Goal: Information Seeking & Learning: Learn about a topic

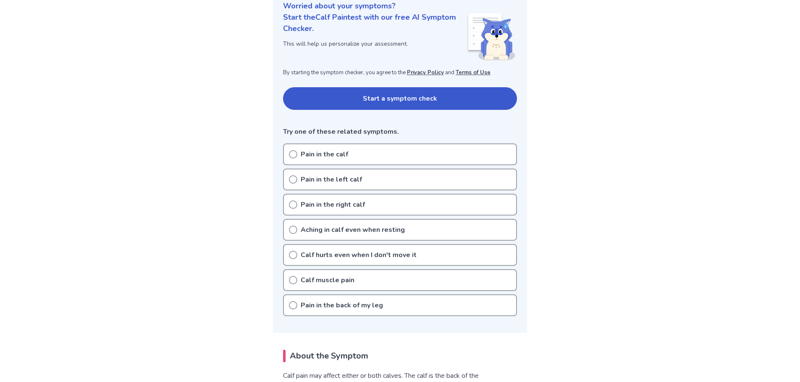
scroll to position [126, 0]
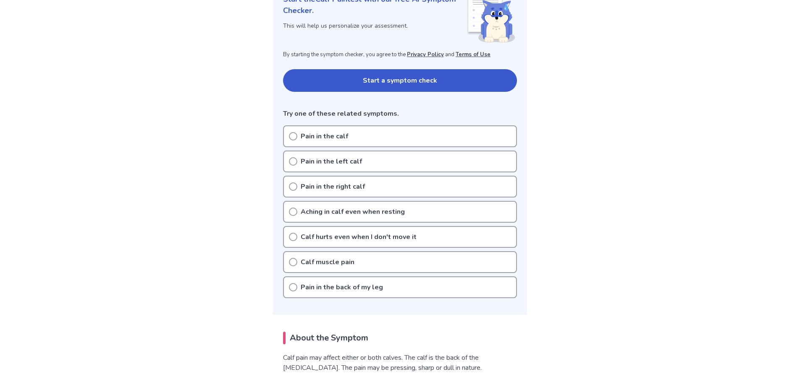
click at [293, 135] on icon at bounding box center [293, 136] width 8 height 8
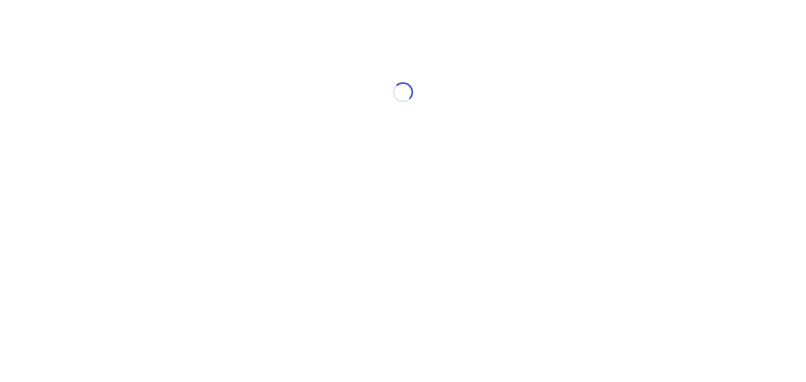
click at [292, 135] on div "Loading..." at bounding box center [403, 92] width 238 height 168
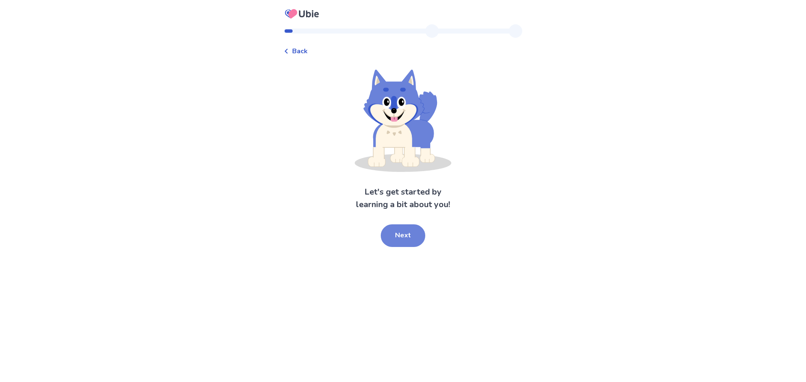
click at [400, 233] on button "Next" at bounding box center [403, 236] width 44 height 23
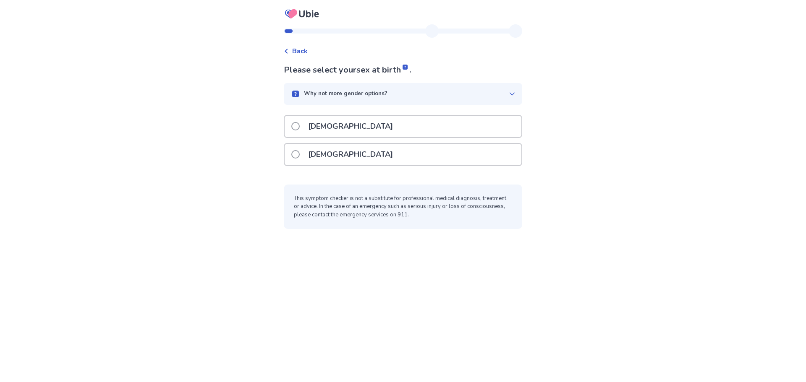
click at [295, 155] on div "[DEMOGRAPHIC_DATA]" at bounding box center [403, 154] width 237 height 21
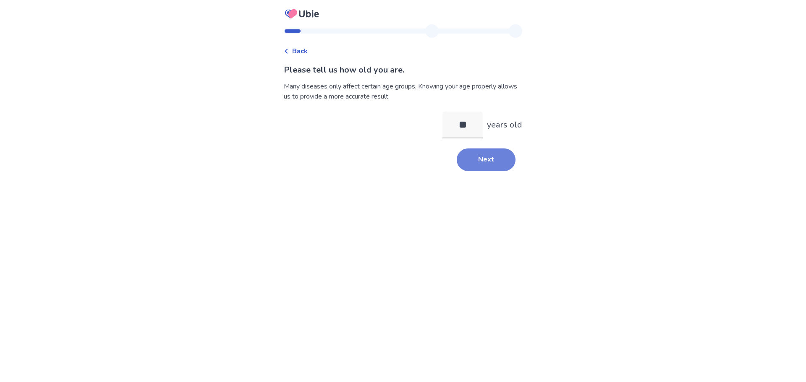
type input "**"
click at [460, 155] on button "Next" at bounding box center [486, 160] width 59 height 23
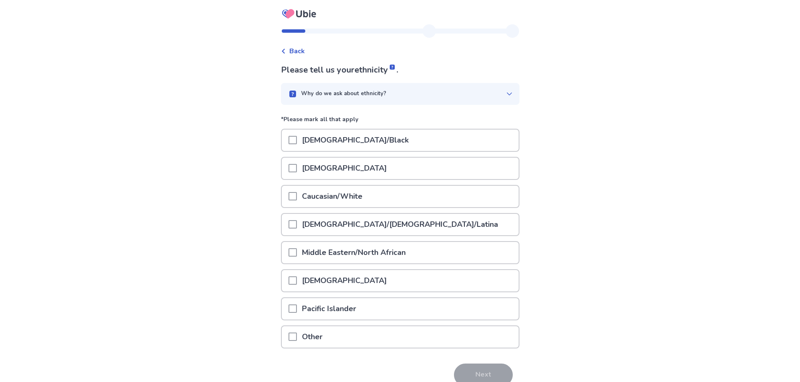
click at [295, 195] on span at bounding box center [292, 196] width 8 height 8
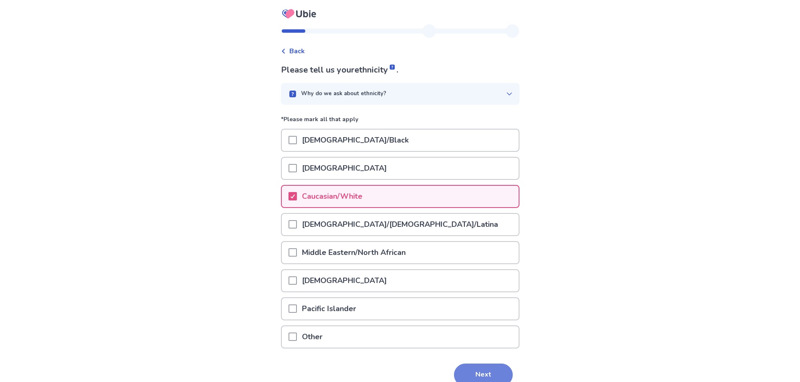
click at [473, 372] on button "Next" at bounding box center [483, 375] width 59 height 23
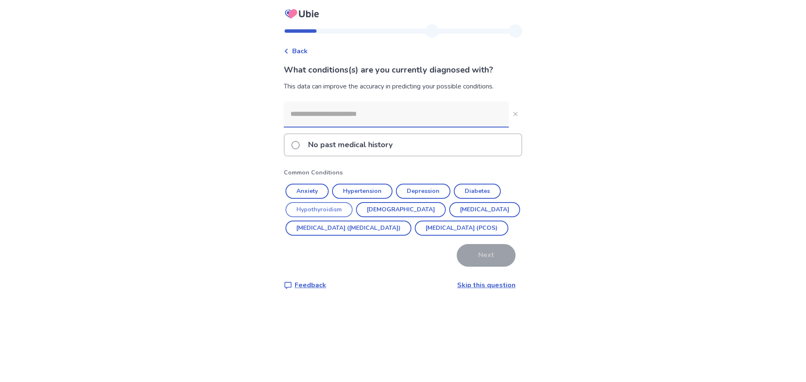
click at [323, 207] on button "Hypothyroidism" at bounding box center [318, 209] width 67 height 15
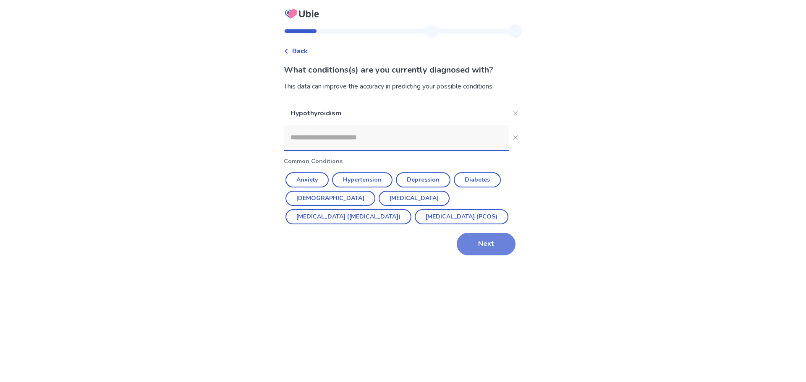
click at [483, 243] on button "Next" at bounding box center [486, 244] width 59 height 23
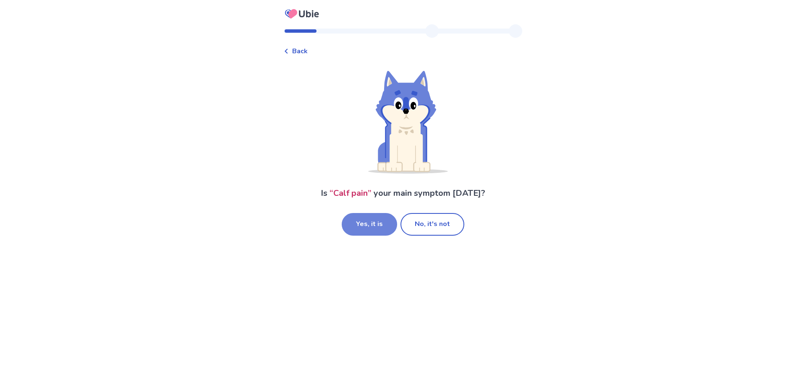
click at [382, 225] on button "Yes, it is" at bounding box center [369, 224] width 55 height 23
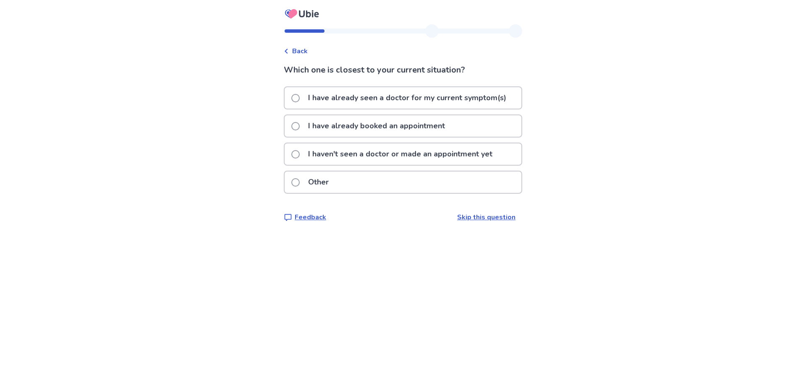
click at [300, 157] on span at bounding box center [295, 154] width 8 height 8
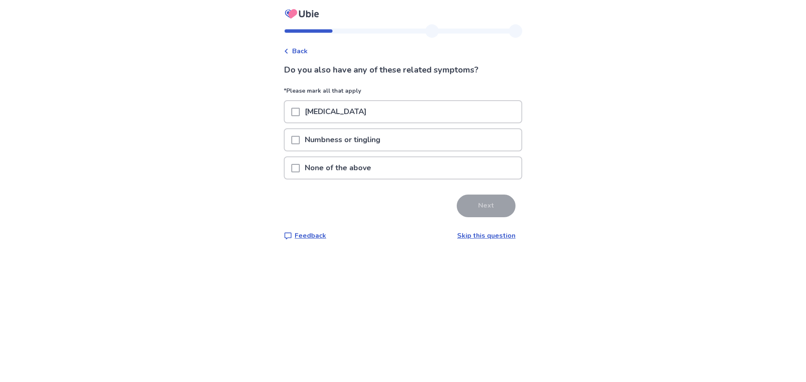
click at [300, 170] on span at bounding box center [295, 168] width 8 height 8
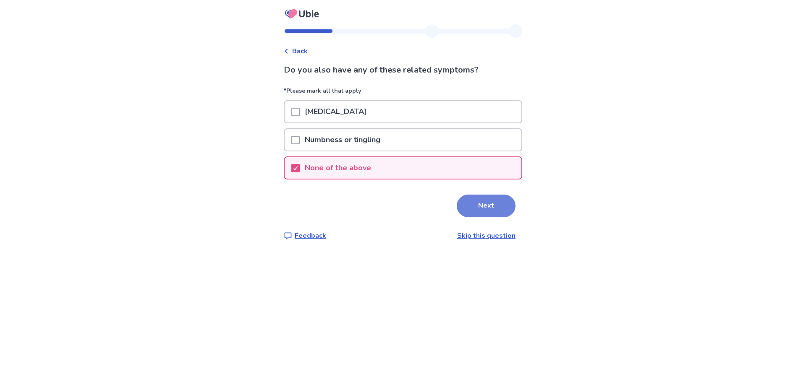
click at [484, 205] on button "Next" at bounding box center [486, 206] width 59 height 23
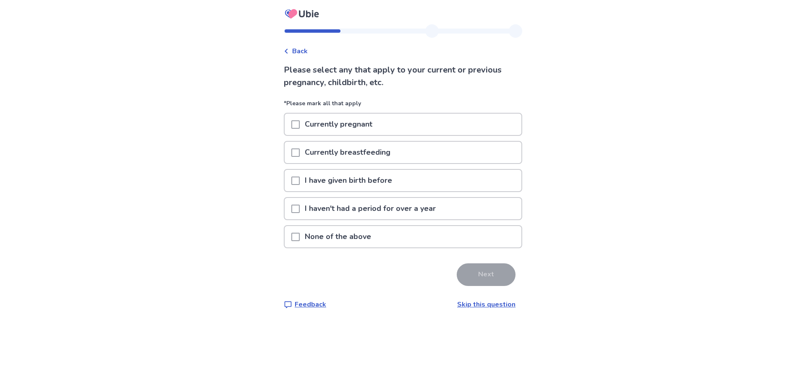
click at [300, 237] on span at bounding box center [295, 237] width 8 height 8
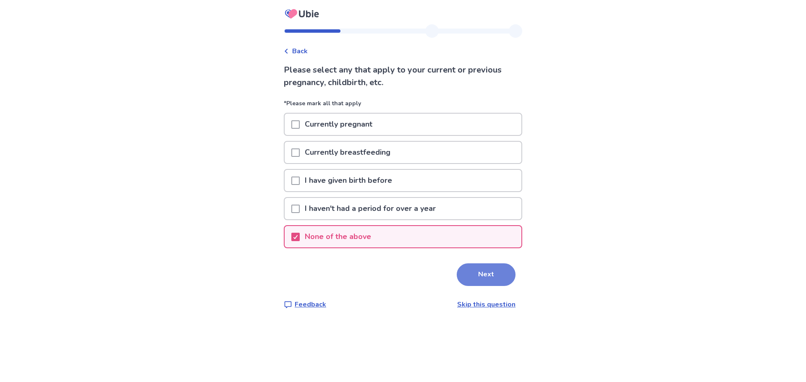
click at [505, 281] on button "Next" at bounding box center [486, 275] width 59 height 23
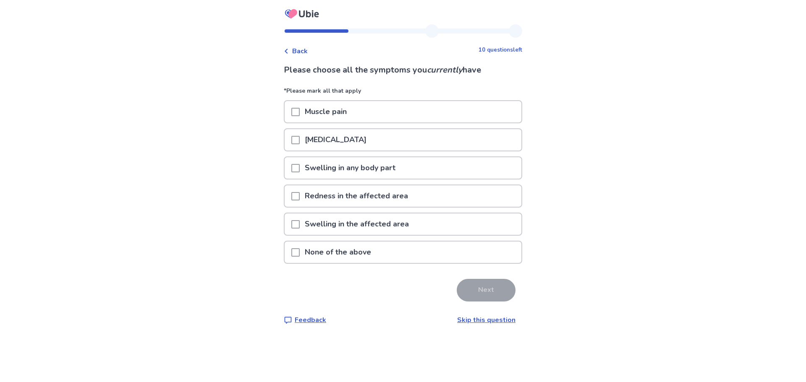
click at [298, 115] on span at bounding box center [295, 112] width 8 height 8
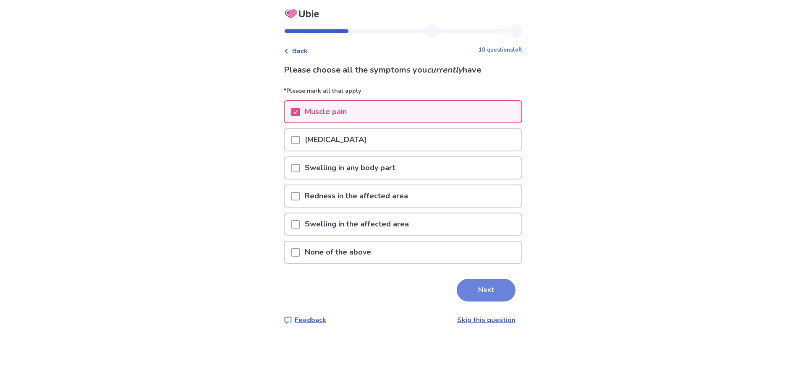
click at [488, 291] on button "Next" at bounding box center [486, 290] width 59 height 23
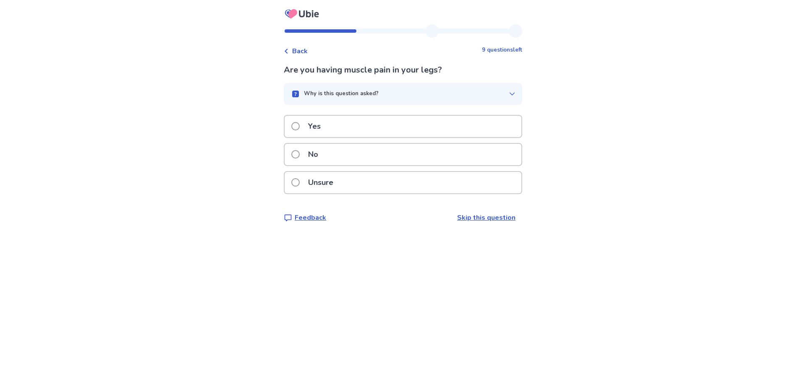
click at [300, 124] on span at bounding box center [295, 126] width 8 height 8
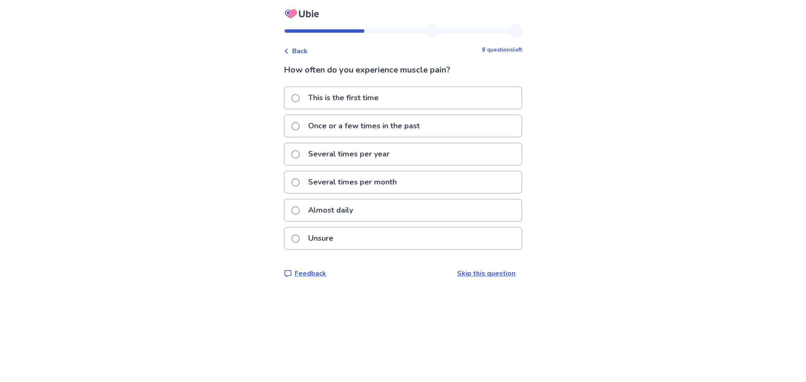
click at [298, 210] on span at bounding box center [295, 211] width 8 height 8
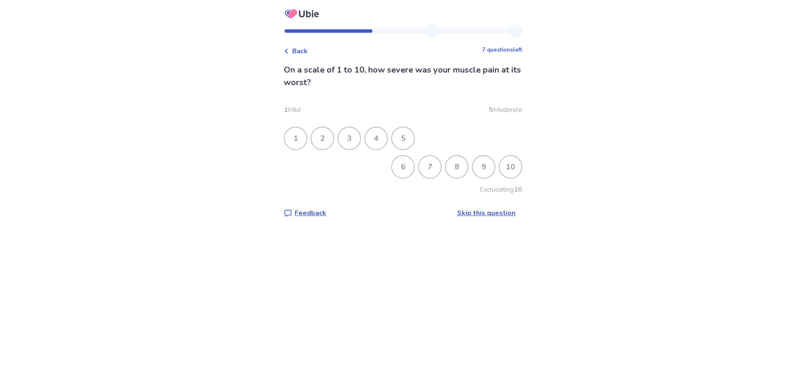
click at [429, 170] on div "7" at bounding box center [430, 167] width 22 height 22
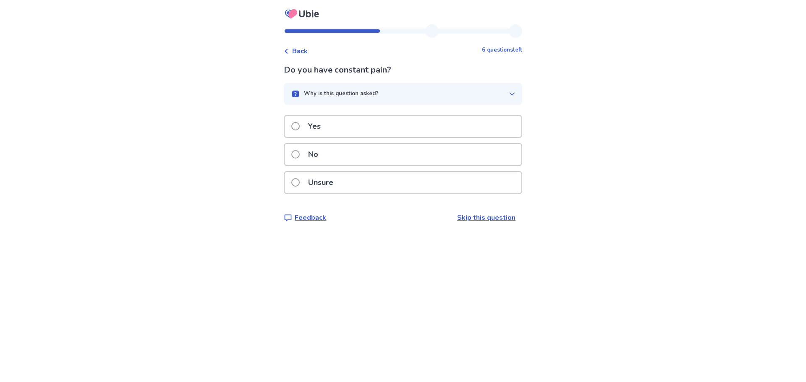
click at [298, 154] on span at bounding box center [295, 154] width 8 height 8
click at [299, 149] on label "No" at bounding box center [307, 154] width 32 height 21
click at [298, 152] on span at bounding box center [295, 154] width 8 height 8
click at [300, 185] on span at bounding box center [295, 182] width 8 height 8
click at [300, 154] on span at bounding box center [295, 154] width 8 height 8
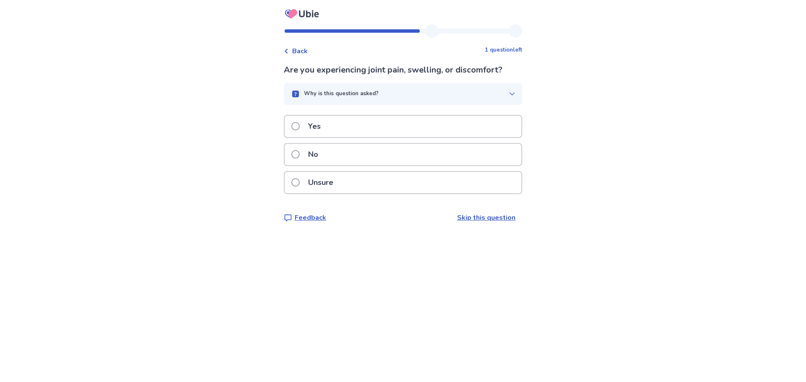
click at [299, 126] on span at bounding box center [295, 126] width 8 height 8
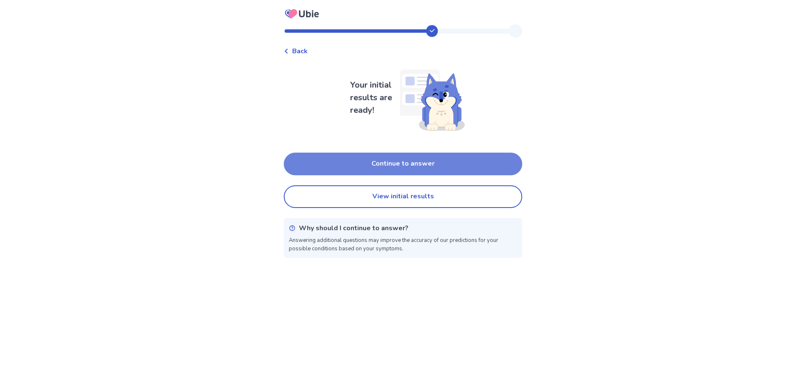
click at [397, 162] on button "Continue to answer" at bounding box center [403, 164] width 238 height 23
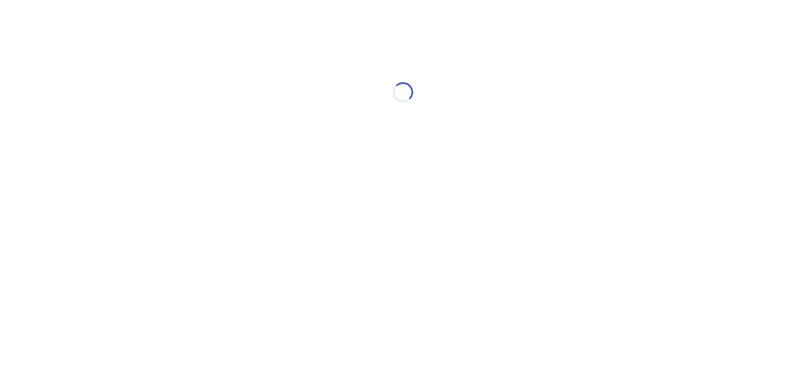
select select "*"
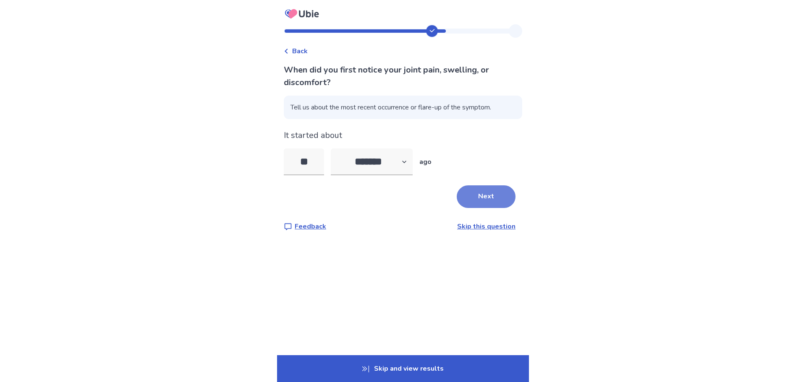
type input "**"
click at [501, 197] on button "Next" at bounding box center [486, 197] width 59 height 23
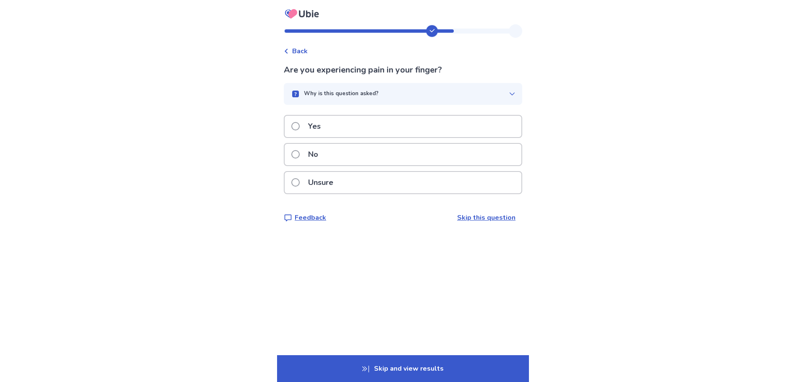
click at [300, 154] on span at bounding box center [295, 154] width 8 height 8
click at [298, 124] on span at bounding box center [295, 126] width 8 height 8
click at [297, 135] on label "Yes" at bounding box center [308, 126] width 34 height 21
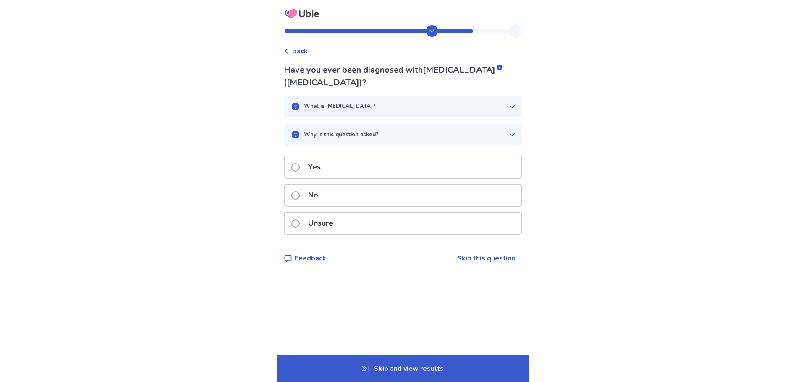
click at [300, 197] on span at bounding box center [295, 195] width 8 height 8
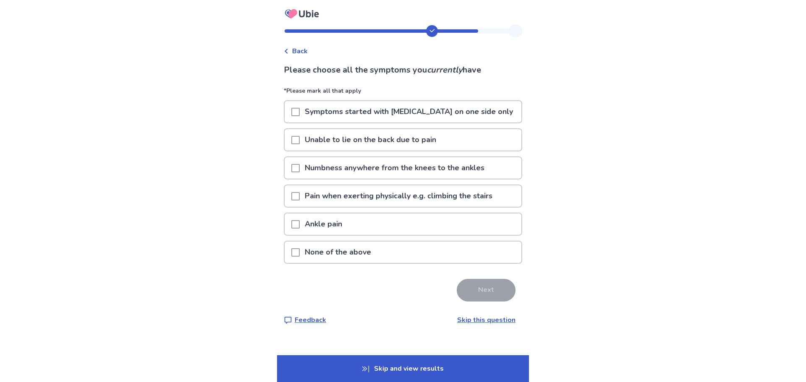
click at [300, 194] on span at bounding box center [295, 196] width 8 height 8
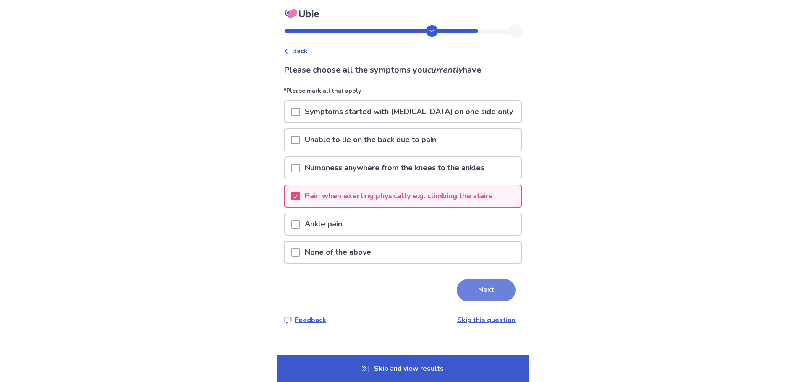
click at [486, 287] on button "Next" at bounding box center [486, 290] width 59 height 23
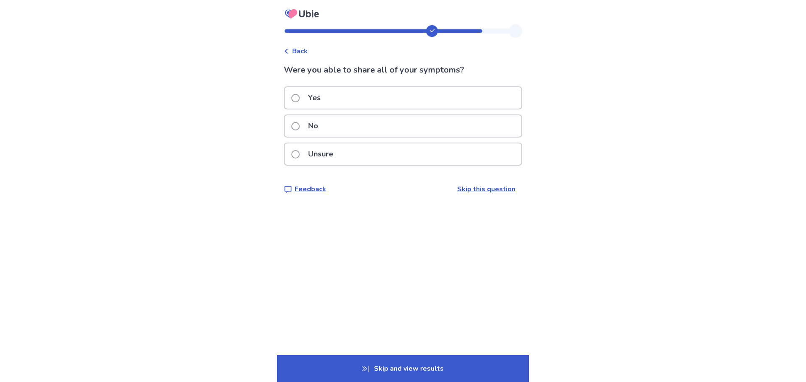
click at [300, 97] on span at bounding box center [295, 98] width 8 height 8
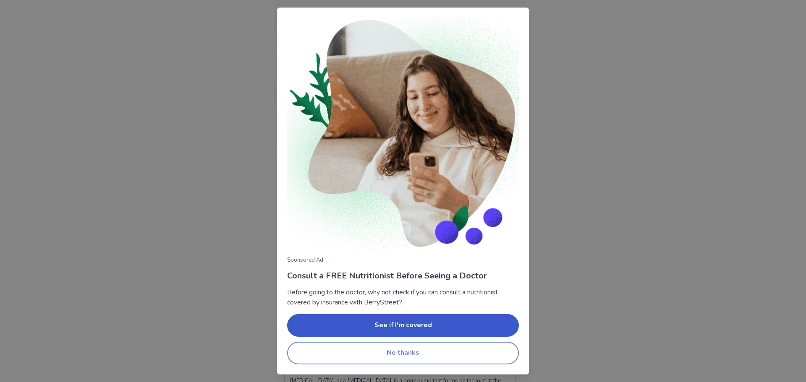
click at [385, 352] on button "No thanks" at bounding box center [403, 353] width 232 height 23
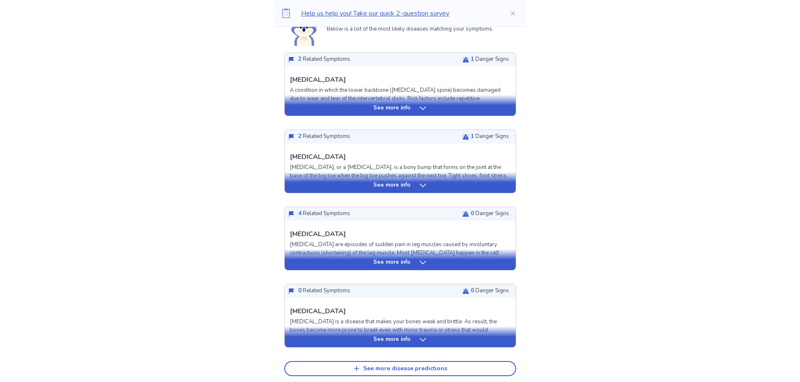
scroll to position [210, 0]
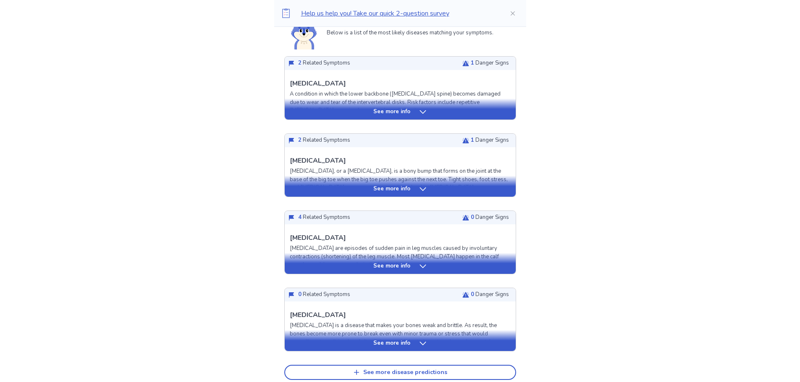
click at [420, 268] on icon at bounding box center [422, 266] width 8 height 8
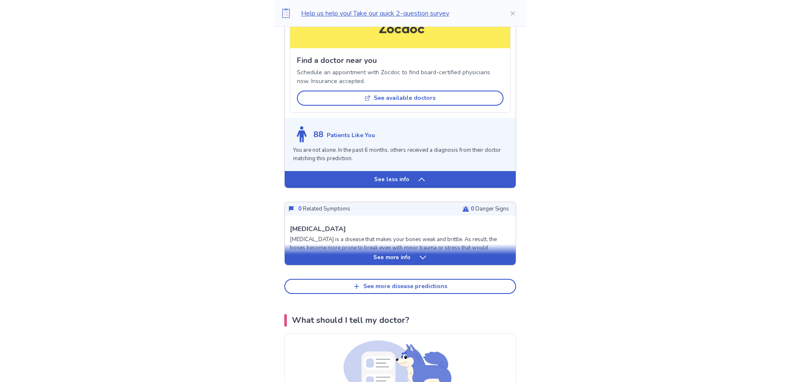
scroll to position [755, 0]
